Goal: Task Accomplishment & Management: Complete application form

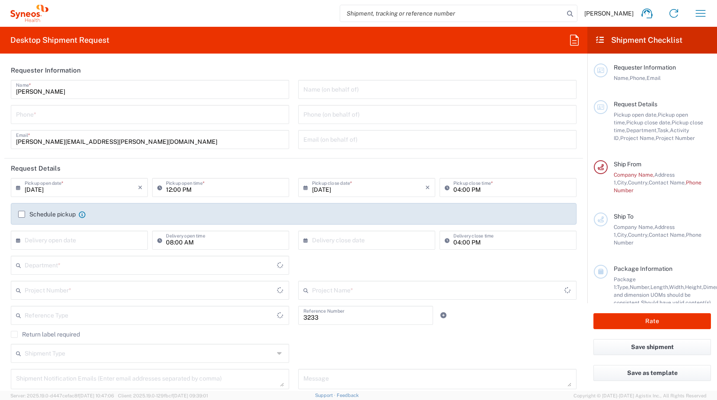
type input "Department"
type input "[GEOGRAPHIC_DATA]"
type input "Syneos Health Bulgaria EOOD"
click at [696, 19] on icon "button" at bounding box center [701, 13] width 14 height 14
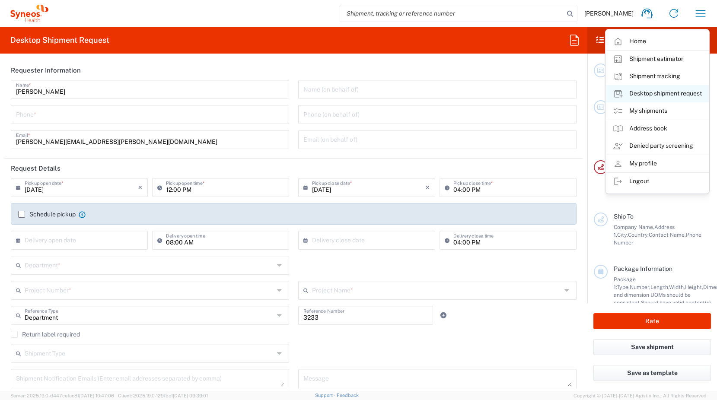
click at [670, 93] on link "Desktop shipment request" at bounding box center [657, 93] width 103 height 17
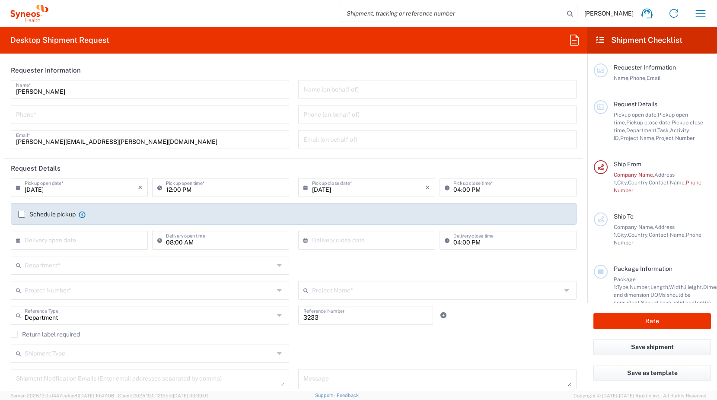
click at [575, 41] on icon at bounding box center [574, 40] width 9 height 11
click at [614, 37] on h2 "Shipment Checklist" at bounding box center [638, 40] width 87 height 10
click at [485, 13] on input "search" at bounding box center [452, 13] width 224 height 16
click at [478, 6] on input "search" at bounding box center [452, 13] width 224 height 16
paste input "56847060"
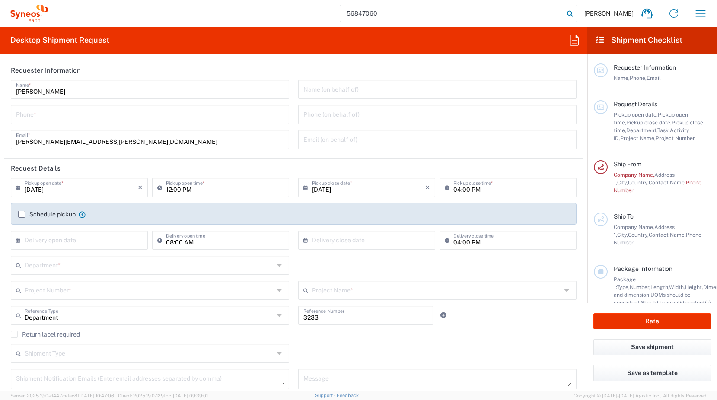
type input "56847060"
click at [574, 12] on icon at bounding box center [570, 14] width 12 height 12
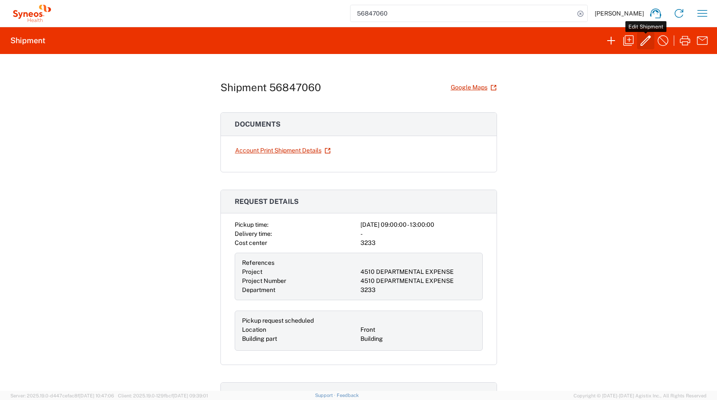
click at [644, 38] on icon "button" at bounding box center [646, 41] width 14 height 14
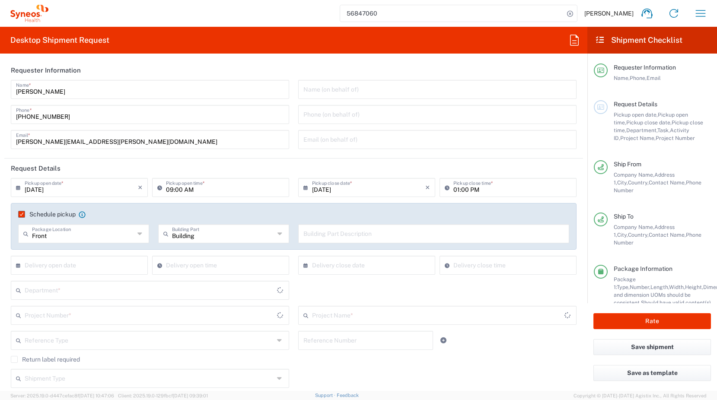
type input "Your Packaging"
type input "4510 DEPARTMENTAL EXPENSE"
type input "3233"
click at [630, 111] on div "Pickup open date, Pickup open time, Pickup close date, Pickup close time, Depar…" at bounding box center [662, 126] width 97 height 31
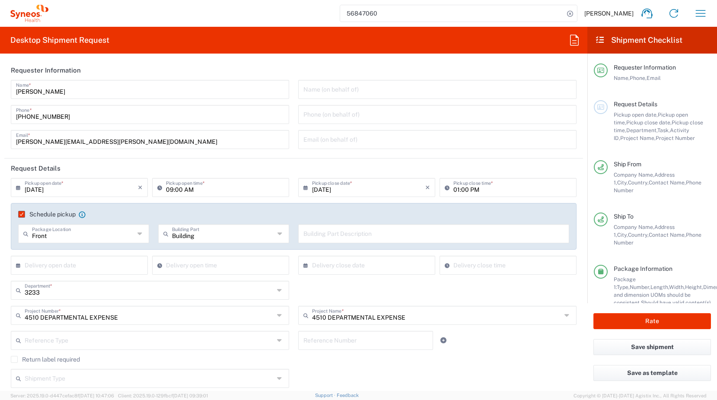
click at [635, 127] on div "Pickup open date, Pickup open time, Pickup close date, Pickup close time, Depar…" at bounding box center [662, 126] width 97 height 31
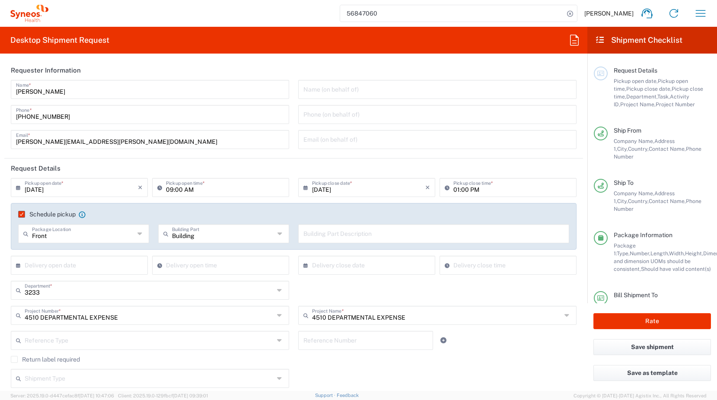
scroll to position [43, 0]
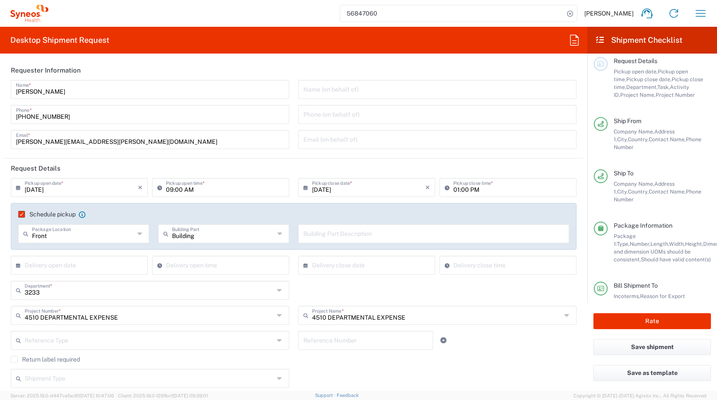
click at [191, 191] on input "09:00 AM" at bounding box center [225, 186] width 118 height 15
click at [88, 191] on input "[DATE]" at bounding box center [81, 186] width 113 height 15
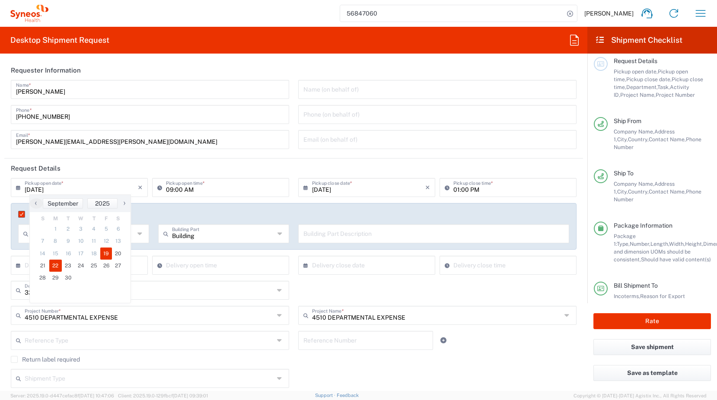
click at [52, 266] on span "22" at bounding box center [55, 266] width 13 height 12
type input "[DATE]"
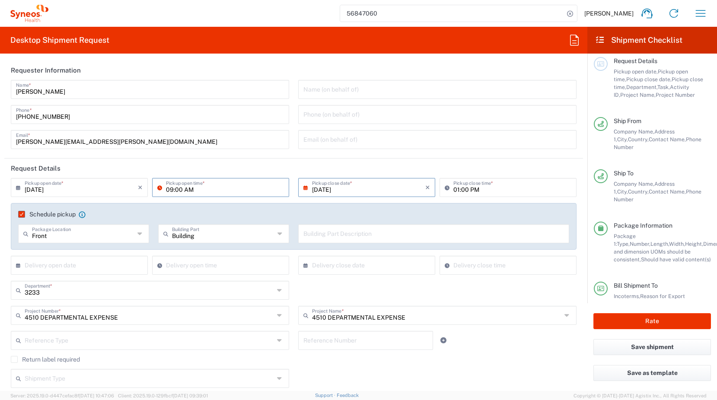
click at [211, 188] on input "09:00 AM" at bounding box center [225, 186] width 118 height 15
click at [361, 191] on input "[DATE]" at bounding box center [368, 186] width 113 height 15
click at [342, 263] on span "22" at bounding box center [339, 266] width 13 height 12
click at [483, 283] on div "3233 Department * 3233 3000 3100 3109 3110 3111 3112 3125 3130 3135 3136 3150 3…" at bounding box center [293, 293] width 575 height 25
click at [109, 267] on input "text" at bounding box center [81, 264] width 113 height 15
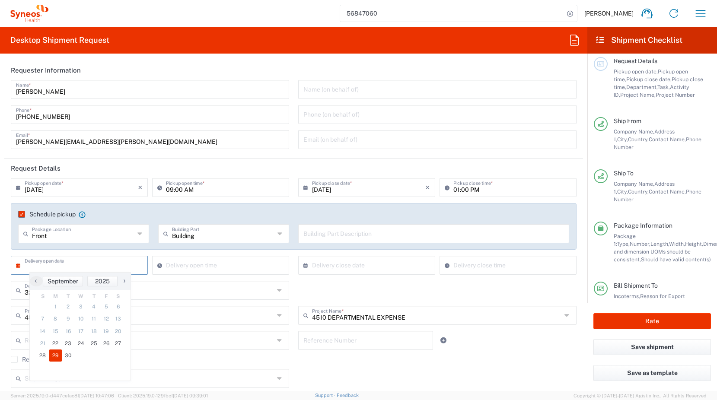
click at [54, 355] on span "29" at bounding box center [55, 356] width 13 height 12
type input "[DATE]"
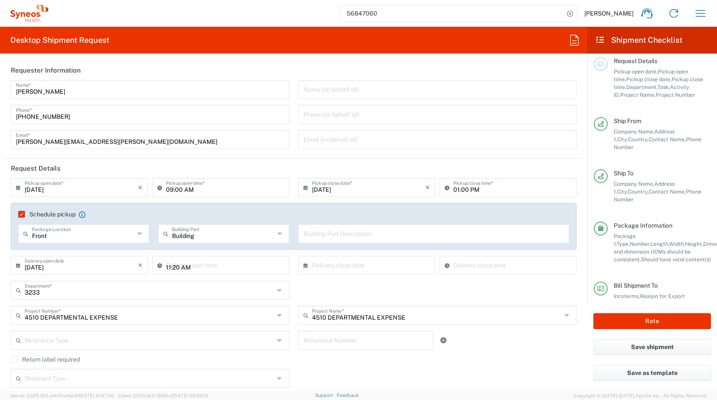
click at [205, 266] on input "11:20 AM" at bounding box center [225, 264] width 118 height 15
drag, startPoint x: 213, startPoint y: 268, endPoint x: 204, endPoint y: 269, distance: 9.2
click at [214, 267] on input "11:20 AM" at bounding box center [225, 264] width 118 height 15
click at [187, 270] on input "11:20 AM" at bounding box center [225, 264] width 118 height 15
drag, startPoint x: 175, startPoint y: 270, endPoint x: 166, endPoint y: 266, distance: 9.3
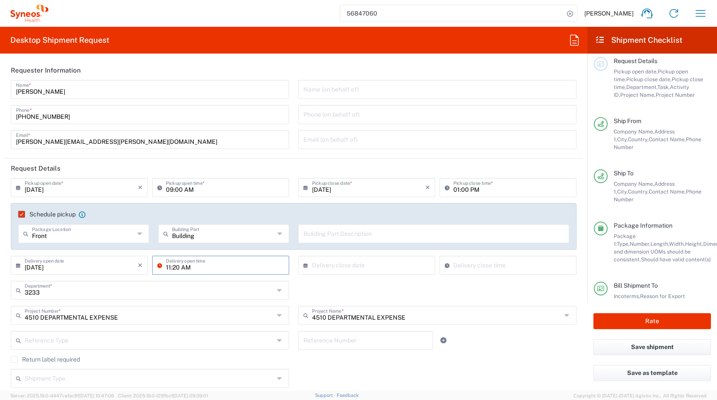
click at [173, 269] on input "11:20 AM" at bounding box center [225, 264] width 118 height 15
click at [166, 266] on input "11:20 AM" at bounding box center [225, 264] width 118 height 15
click at [199, 272] on div "11:20 AM Delivery open time" at bounding box center [220, 265] width 137 height 19
click at [206, 264] on input "11:20 AM" at bounding box center [225, 264] width 118 height 15
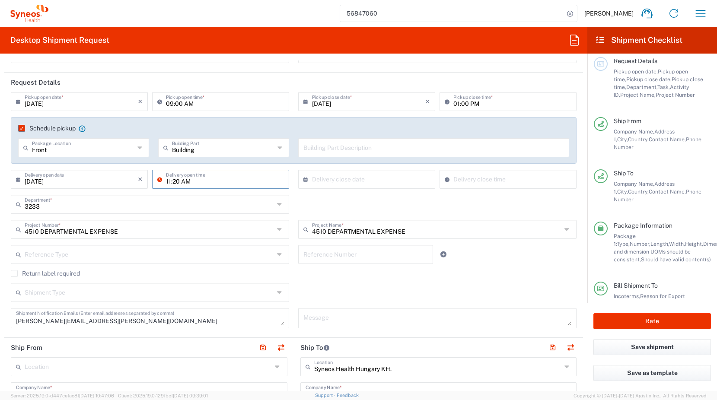
scroll to position [86, 0]
click at [212, 183] on input "11:20 AM" at bounding box center [225, 178] width 118 height 15
click at [174, 181] on input "11:20 AM" at bounding box center [225, 178] width 118 height 15
type input "09:00 AM"
click at [363, 174] on input "text" at bounding box center [368, 178] width 113 height 15
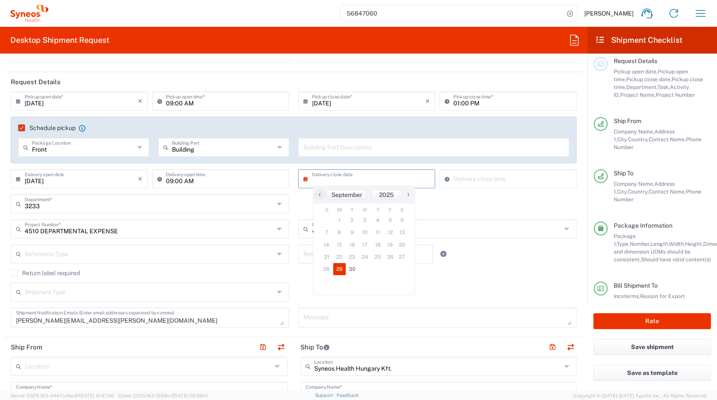
click at [337, 266] on span "29" at bounding box center [339, 269] width 13 height 12
type input "[DATE]"
click at [466, 181] on input "11:20 AM" at bounding box center [513, 178] width 118 height 15
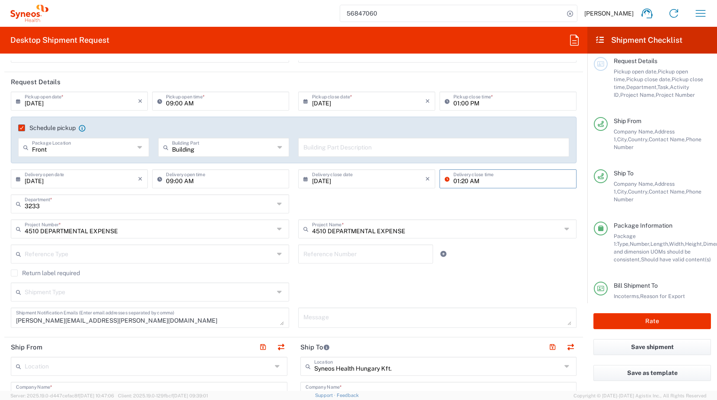
drag, startPoint x: 480, startPoint y: 182, endPoint x: 453, endPoint y: 175, distance: 27.3
click at [459, 180] on input "01:20 AM" at bounding box center [513, 178] width 118 height 15
type input "01:00 PM AM"
drag, startPoint x: 373, startPoint y: 285, endPoint x: 384, endPoint y: 284, distance: 10.8
click at [375, 286] on div "Shipment Type Batch Regular" at bounding box center [293, 295] width 575 height 25
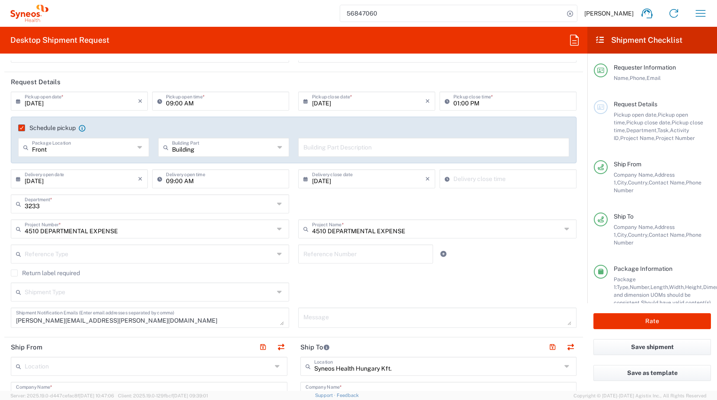
scroll to position [66, 0]
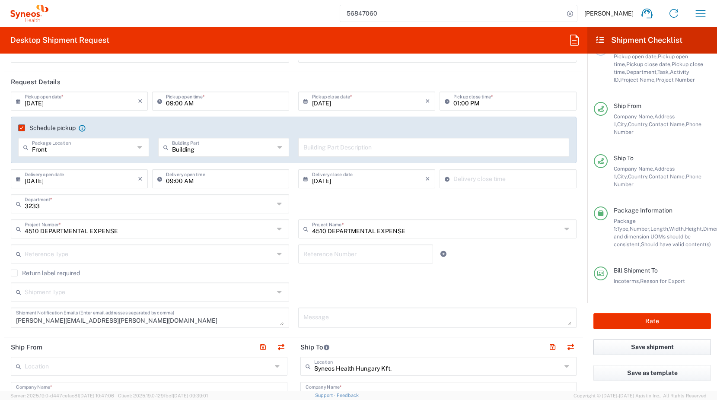
click at [670, 350] on button "Save shipment" at bounding box center [653, 347] width 118 height 16
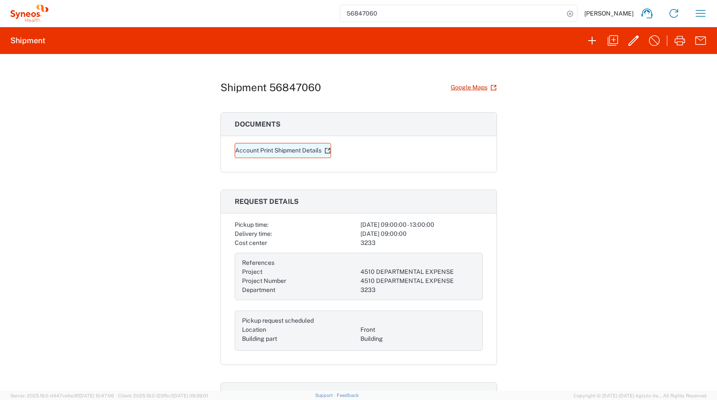
click at [285, 150] on link "Account Print Shipment Details" at bounding box center [283, 150] width 96 height 15
click at [628, 44] on icon "button" at bounding box center [634, 41] width 14 height 14
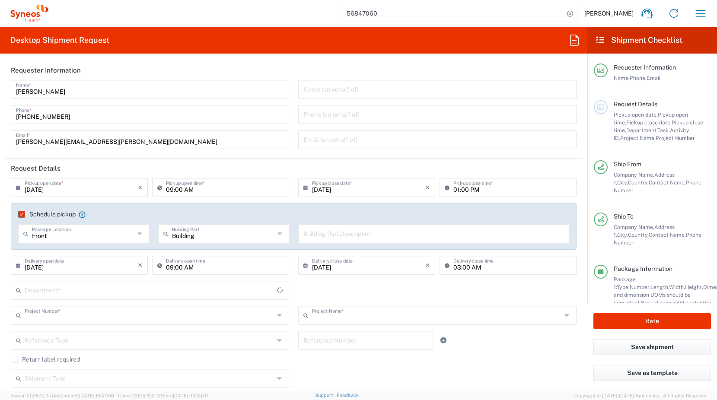
type input "3233"
type input "4510 DEPARTMENTAL EXPENSE"
type input "Your Packaging"
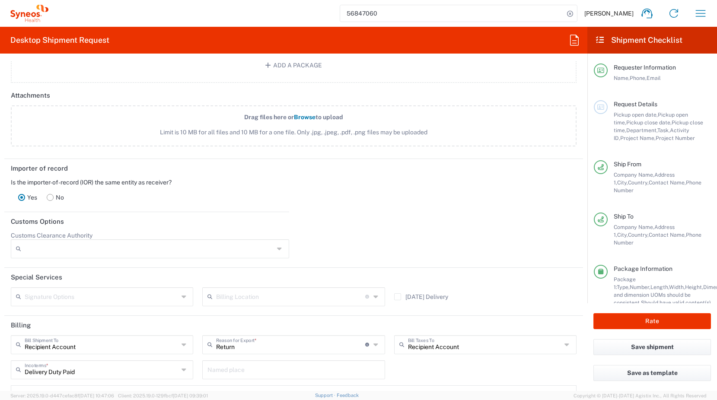
scroll to position [1124, 0]
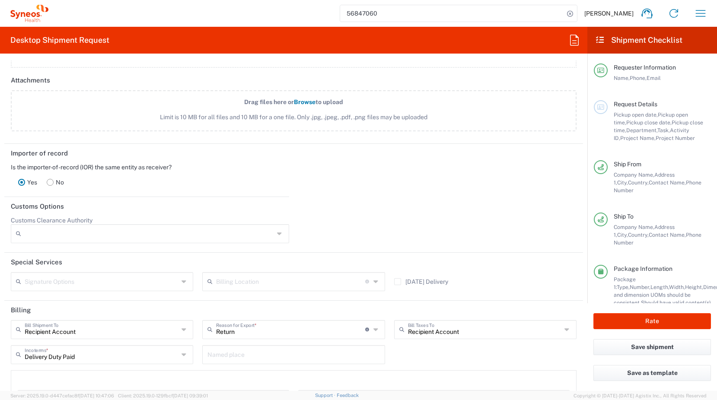
click at [181, 233] on input "Customs Clearance Authority" at bounding box center [149, 234] width 249 height 14
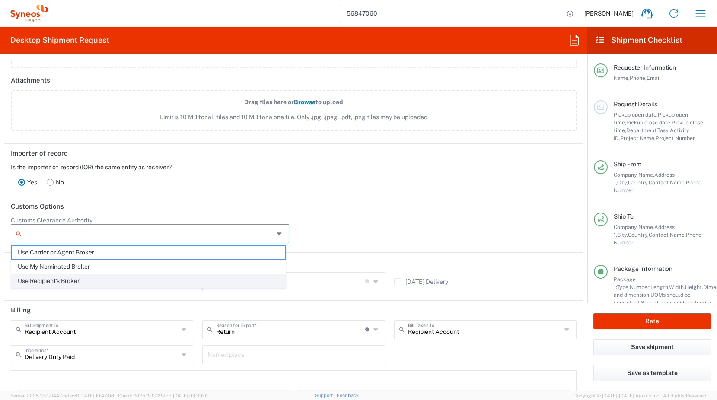
click at [128, 281] on span "Use Recipient's Broker" at bounding box center [149, 281] width 274 height 13
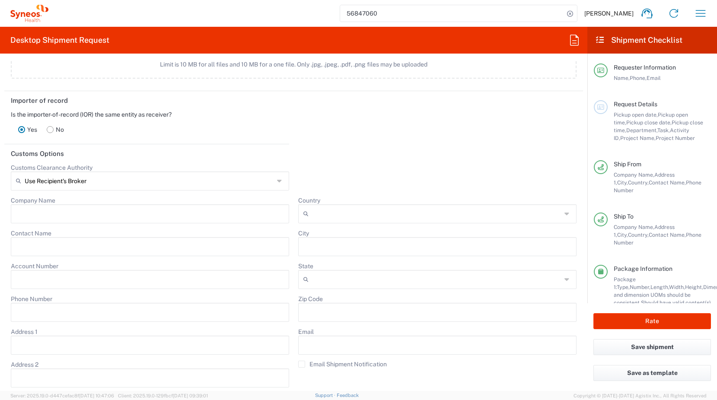
scroll to position [1163, 0]
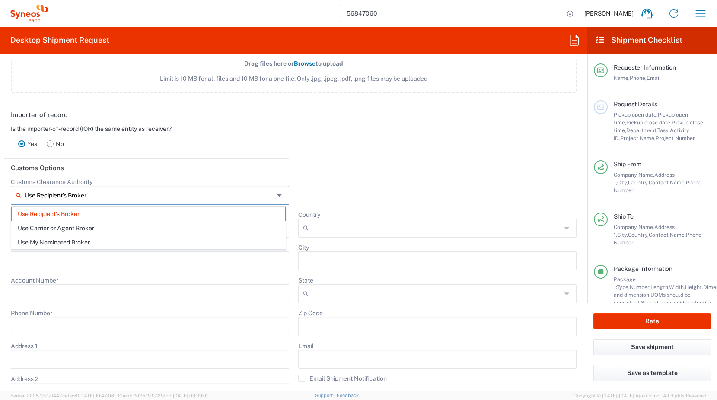
click at [157, 193] on input "Use Recipient's Broker" at bounding box center [149, 196] width 249 height 14
type input "U"
